Goal: Task Accomplishment & Management: Complete application form

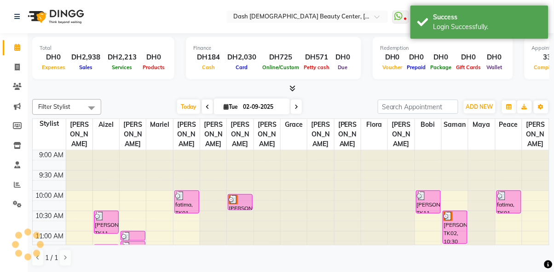
scroll to position [283, 0]
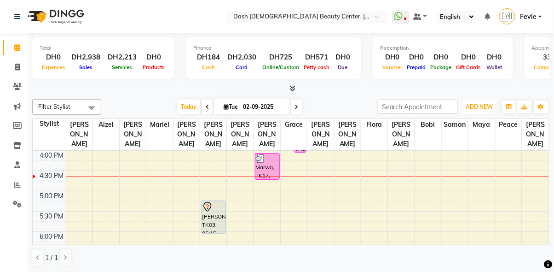
click at [483, 105] on span "ADD NEW" at bounding box center [479, 106] width 27 height 7
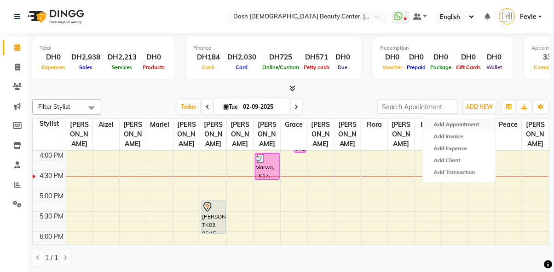
click at [464, 124] on button "Add Appointment" at bounding box center [459, 124] width 73 height 12
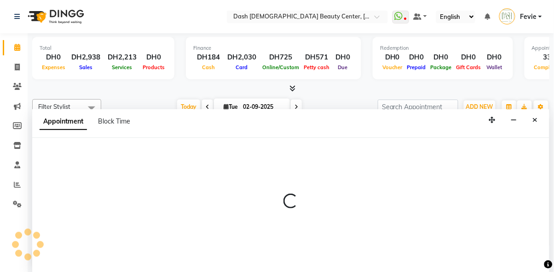
scroll to position [0, 0]
select select "tentative"
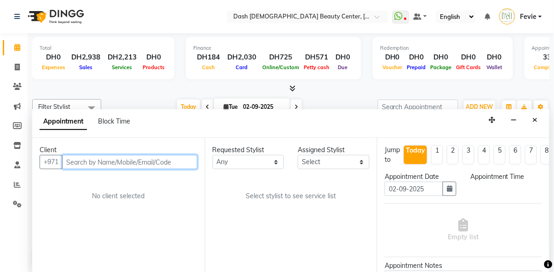
select select "600"
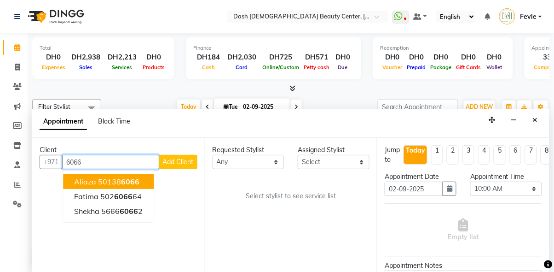
click at [133, 177] on span "6066" at bounding box center [130, 181] width 18 height 9
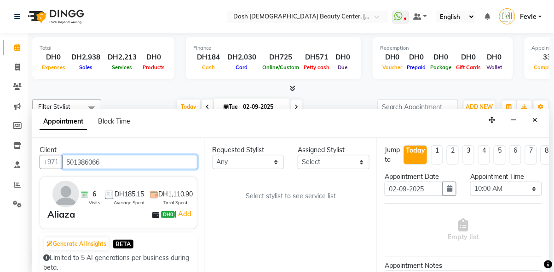
type input "501386066"
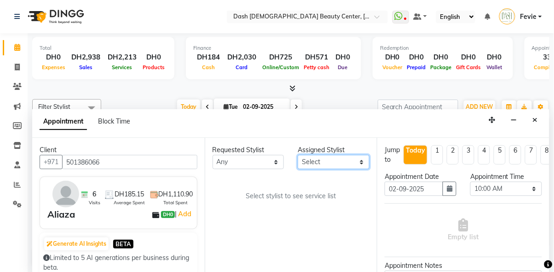
click at [323, 155] on select "Select [PERSON_NAME] [PERSON_NAME] [PERSON_NAME] [PERSON_NAME] [PERSON_NAME] [P…" at bounding box center [334, 162] width 72 height 14
select select "81114"
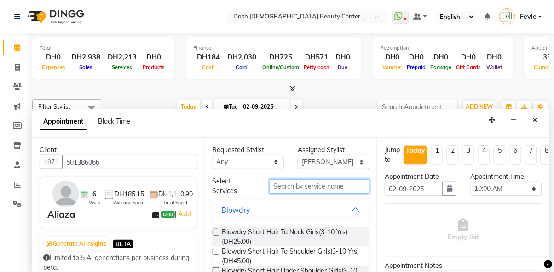
click at [297, 179] on input "text" at bounding box center [320, 186] width 100 height 14
type input "e"
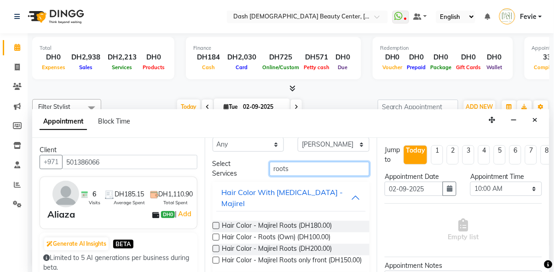
scroll to position [21, 0]
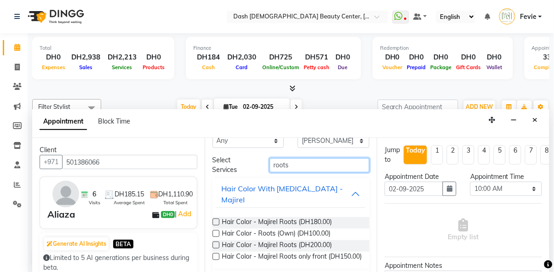
type input "roots"
click at [216, 230] on label at bounding box center [216, 233] width 7 height 7
click at [216, 231] on input "checkbox" at bounding box center [216, 234] width 6 height 6
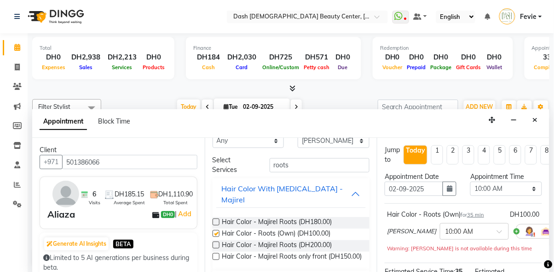
checkbox input "false"
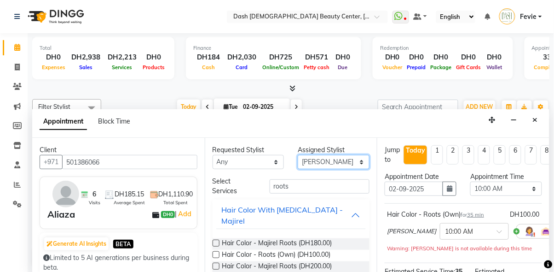
click at [337, 155] on select "Select [PERSON_NAME] [PERSON_NAME] [PERSON_NAME] [PERSON_NAME] [PERSON_NAME] [P…" at bounding box center [334, 162] width 72 height 14
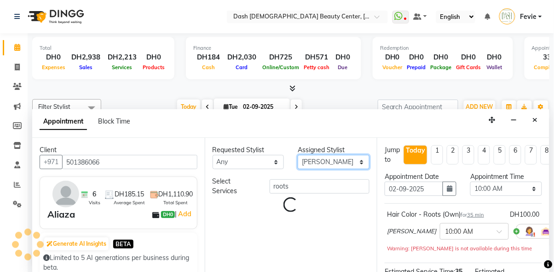
select select "81107"
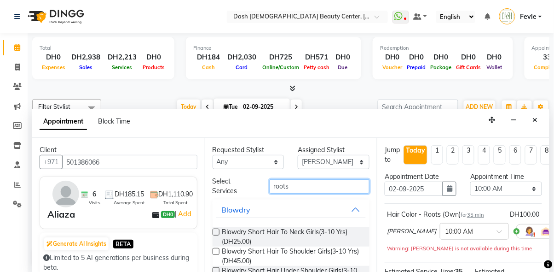
click at [316, 179] on input "roots" at bounding box center [320, 186] width 100 height 14
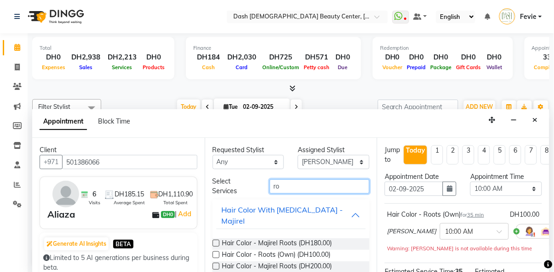
type input "r"
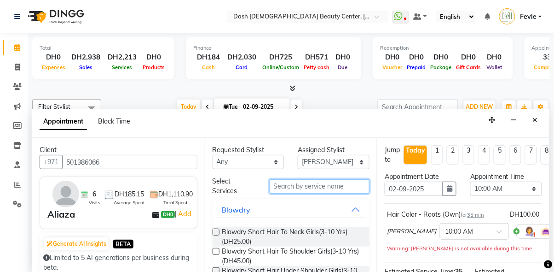
type input "h"
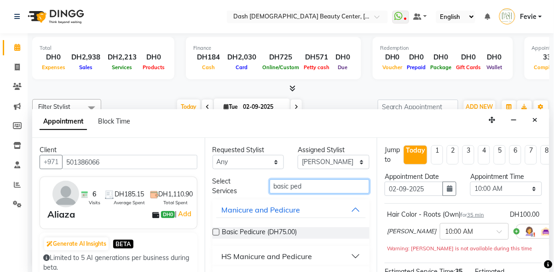
type input "basic ped"
click at [208, 213] on div "Requested Stylist Any [PERSON_NAME] [PERSON_NAME] [PERSON_NAME] [PERSON_NAME] […" at bounding box center [291, 205] width 173 height 134
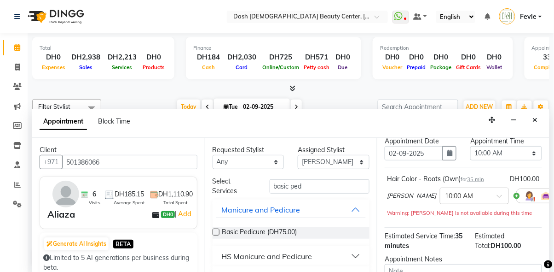
scroll to position [37, 0]
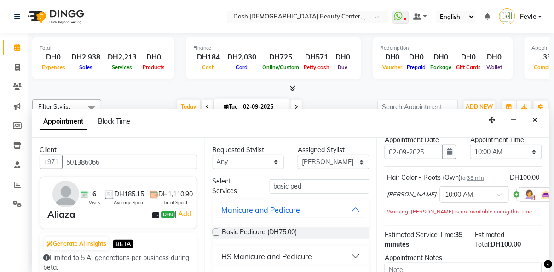
click at [216, 228] on label at bounding box center [216, 231] width 7 height 7
click at [216, 230] on input "checkbox" at bounding box center [216, 233] width 6 height 6
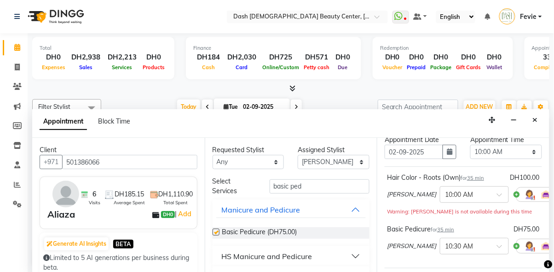
checkbox input "false"
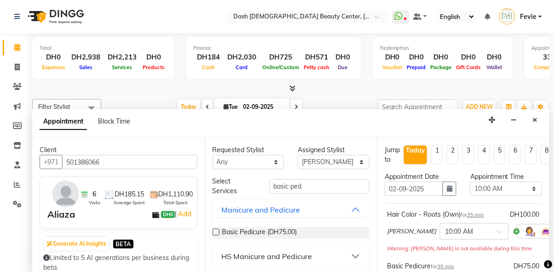
scroll to position [1, 0]
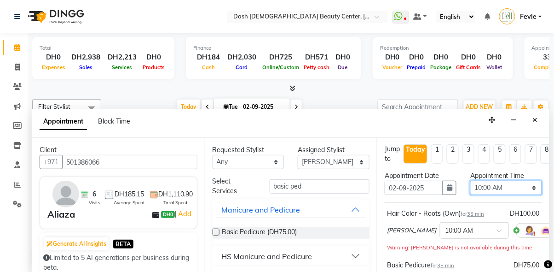
click at [510, 180] on select "Select 10:00 AM 10:15 AM 10:30 AM 10:45 AM 11:00 AM 11:15 AM 11:30 AM 11:45 AM …" at bounding box center [507, 187] width 72 height 14
select select "1005"
click at [471, 180] on select "Select 10:00 AM 10:15 AM 10:30 AM 10:45 AM 11:00 AM 11:15 AM 11:30 AM 11:45 AM …" at bounding box center [507, 187] width 72 height 14
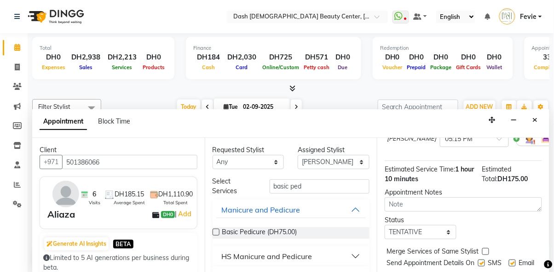
scroll to position [133, 0]
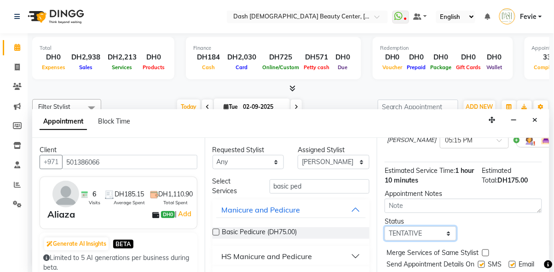
click at [442, 226] on select "Select TENTATIVE CONFIRM CHECK-IN UPCOMING" at bounding box center [421, 233] width 72 height 14
select select "check-in"
click at [385, 226] on select "Select TENTATIVE CONFIRM CHECK-IN UPCOMING" at bounding box center [421, 233] width 72 height 14
click at [486, 249] on label at bounding box center [486, 252] width 7 height 7
click at [486, 250] on input "checkbox" at bounding box center [486, 253] width 6 height 6
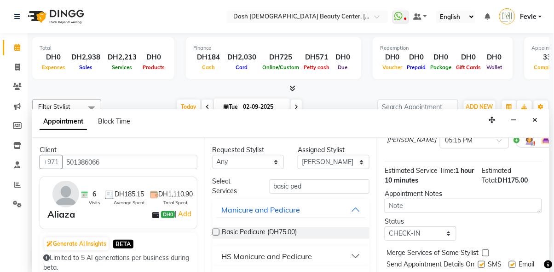
checkbox input "true"
click at [478, 261] on label at bounding box center [481, 264] width 7 height 7
click at [478, 262] on input "checkbox" at bounding box center [481, 265] width 6 height 6
checkbox input "false"
click at [512, 261] on label at bounding box center [512, 264] width 7 height 7
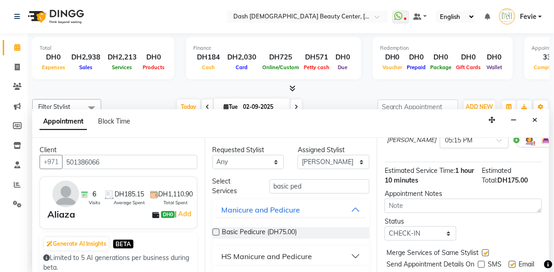
click at [512, 262] on input "checkbox" at bounding box center [512, 265] width 6 height 6
checkbox input "false"
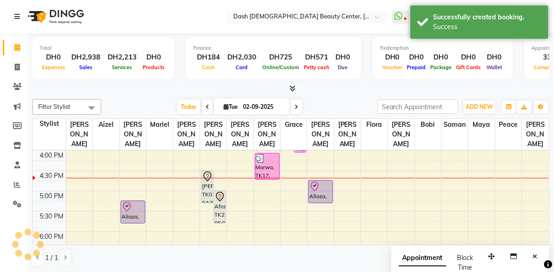
scroll to position [0, 0]
